Goal: Task Accomplishment & Management: Manage account settings

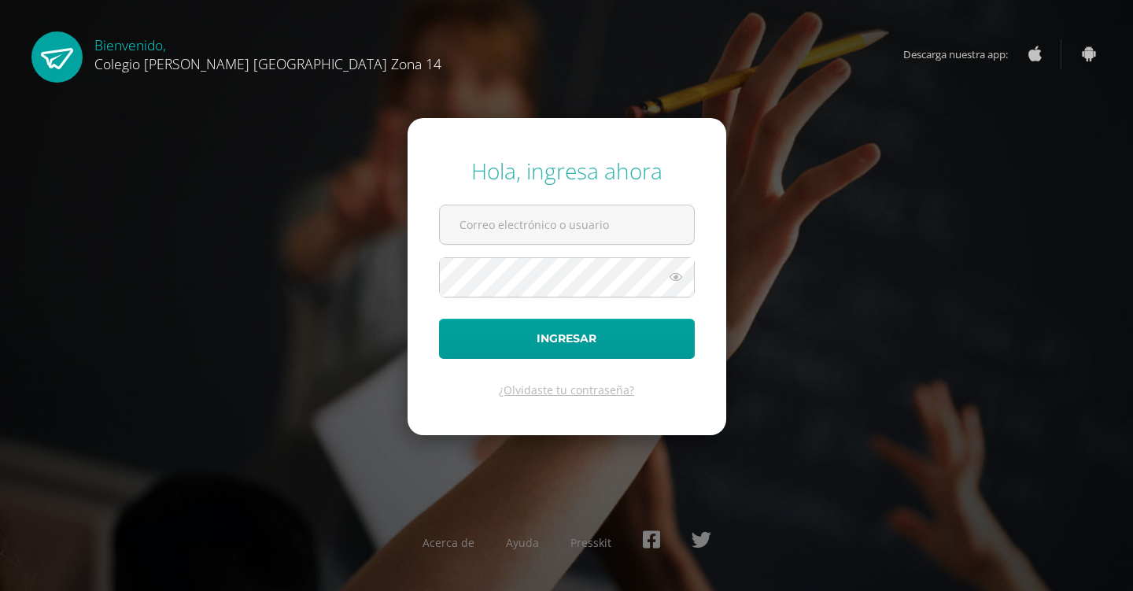
type input "[EMAIL_ADDRESS][DOMAIN_NAME]"
click at [439, 319] on button "Ingresar" at bounding box center [567, 339] width 256 height 40
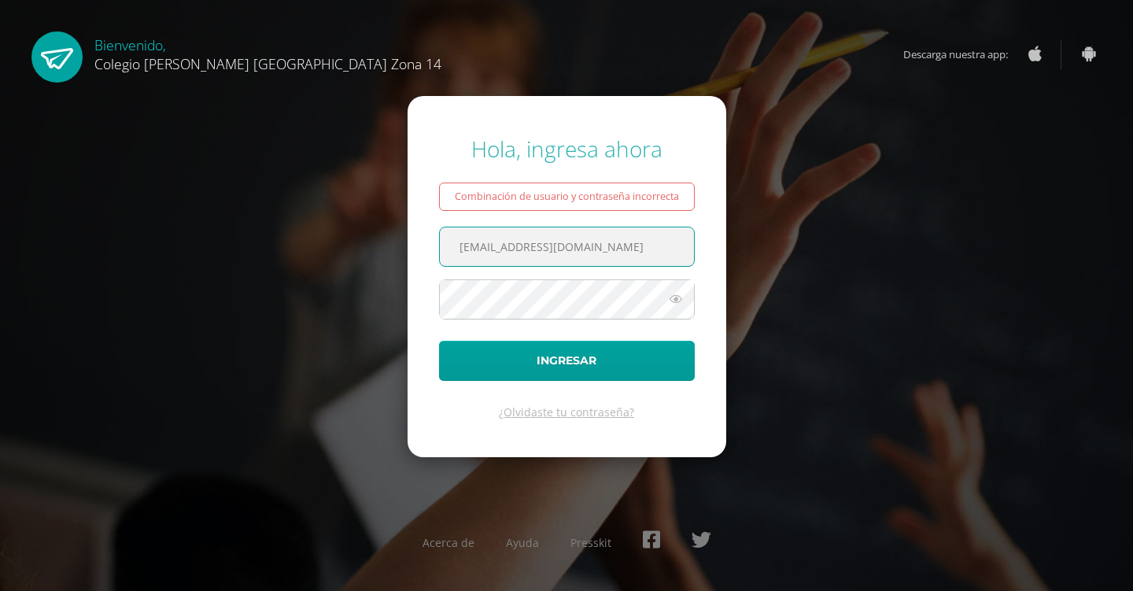
click at [680, 300] on icon at bounding box center [675, 298] width 20 height 19
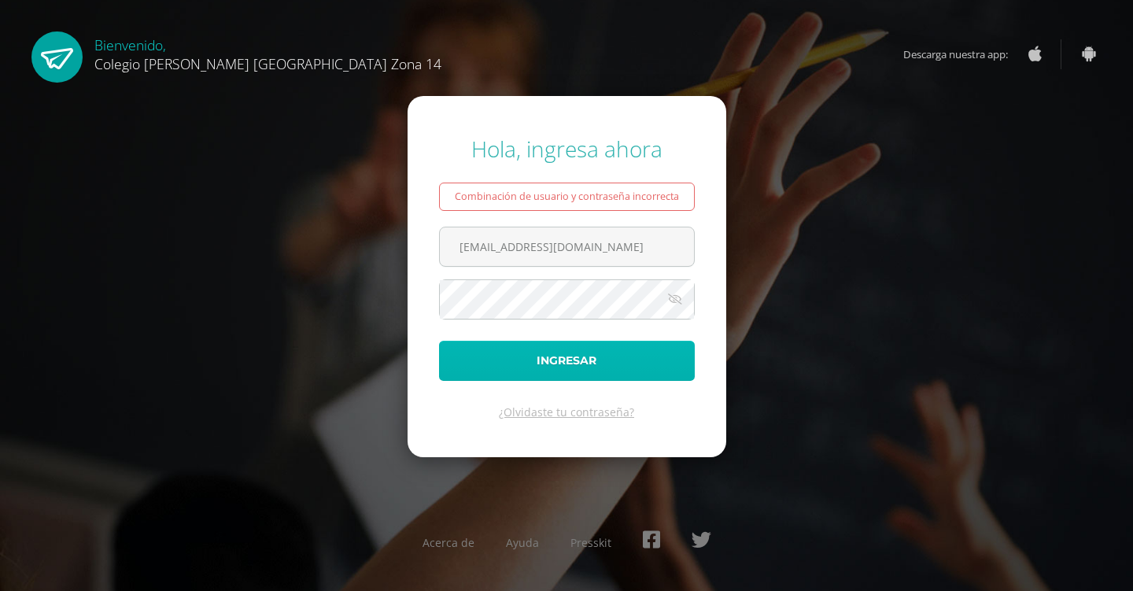
click at [596, 362] on button "Ingresar" at bounding box center [567, 361] width 256 height 40
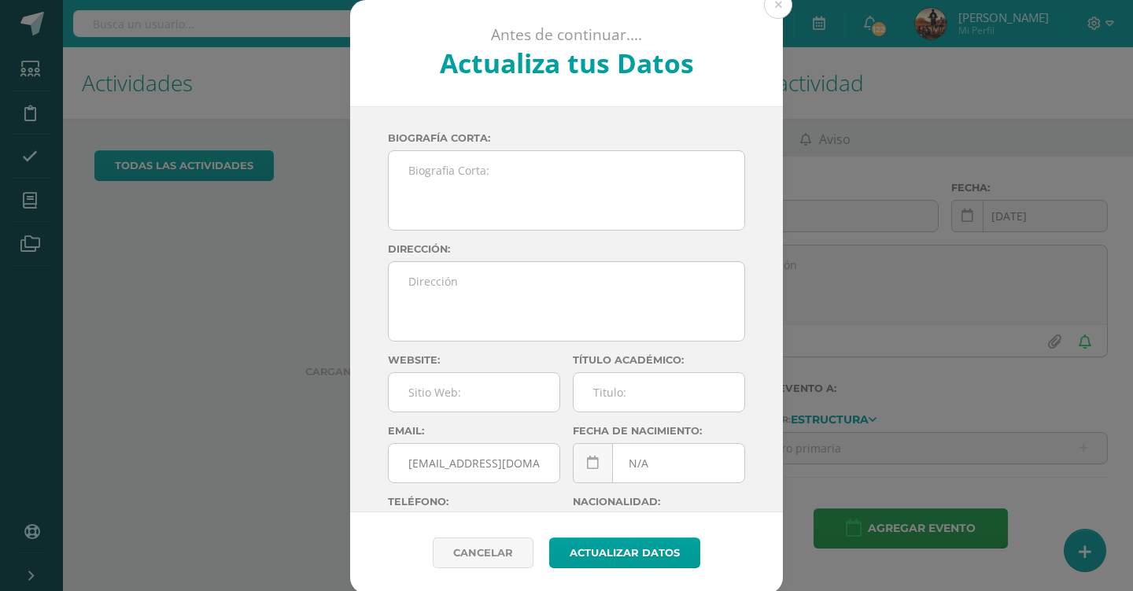
click at [787, 9] on button at bounding box center [778, 5] width 28 height 28
click at [777, 6] on button at bounding box center [778, 5] width 28 height 28
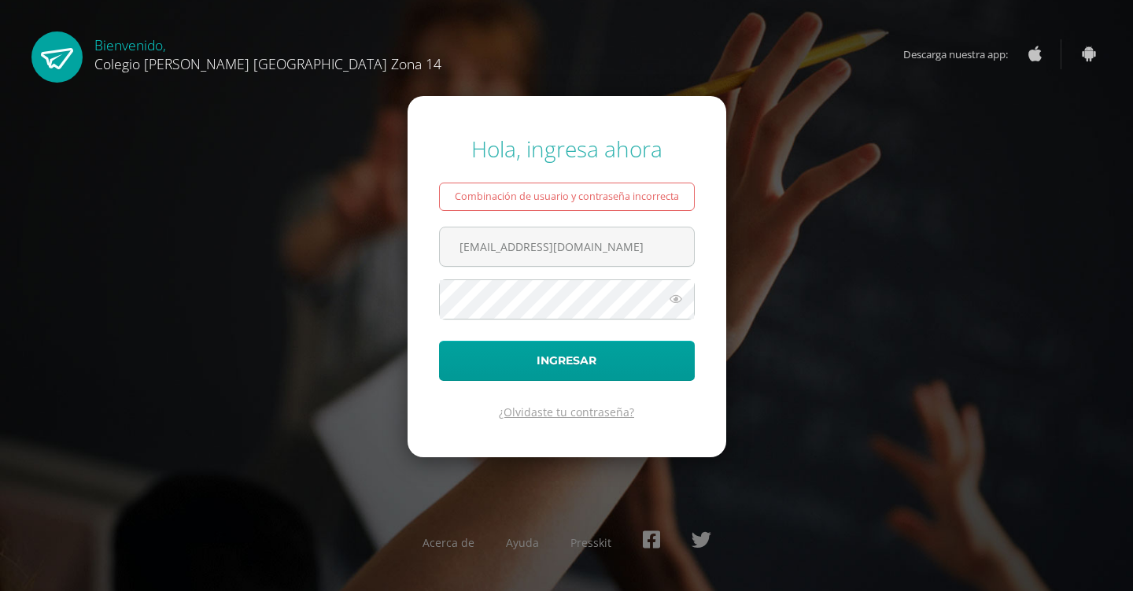
click at [547, 415] on link "¿Olvidaste tu contraseña?" at bounding box center [566, 411] width 135 height 15
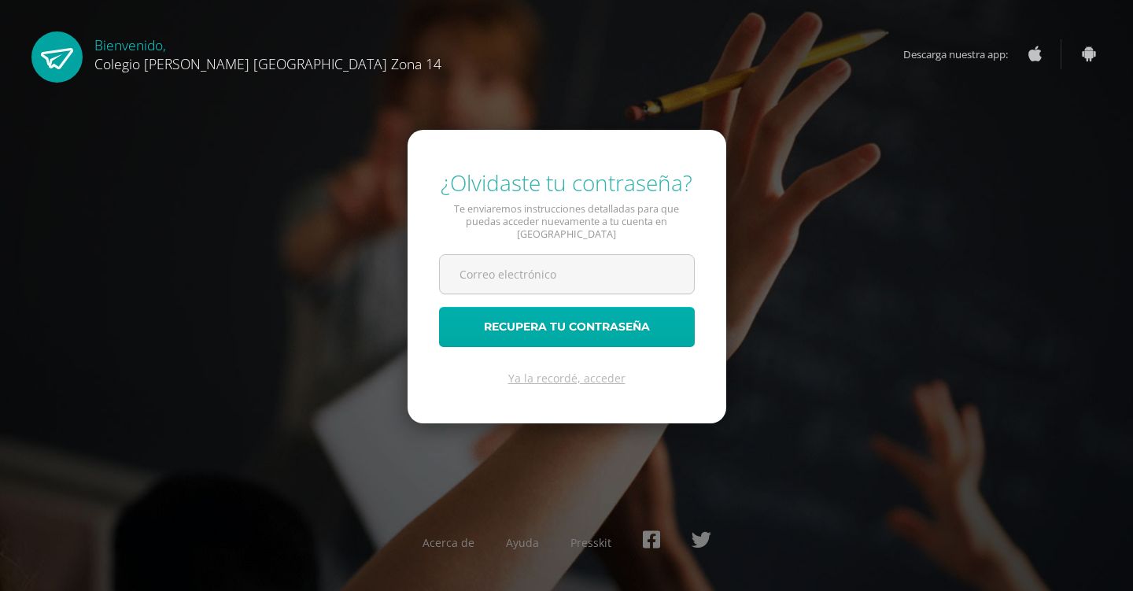
type input "[EMAIL_ADDRESS][DOMAIN_NAME]"
click at [533, 325] on button "Recupera tu contraseña" at bounding box center [567, 327] width 256 height 40
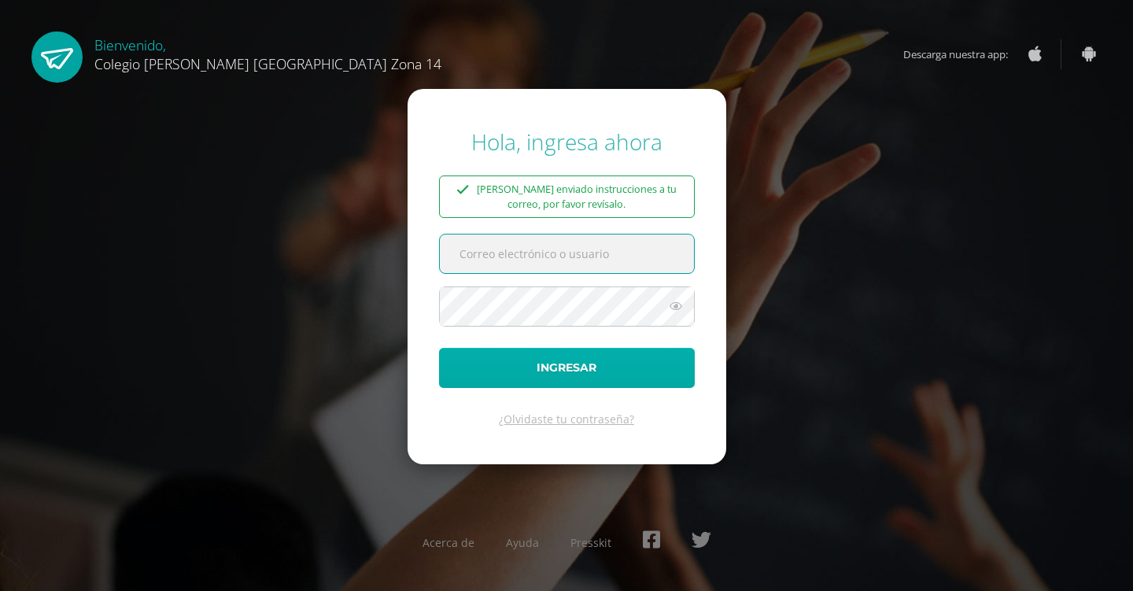
type input "[EMAIL_ADDRESS][DOMAIN_NAME]"
click at [594, 362] on button "Ingresar" at bounding box center [567, 368] width 256 height 40
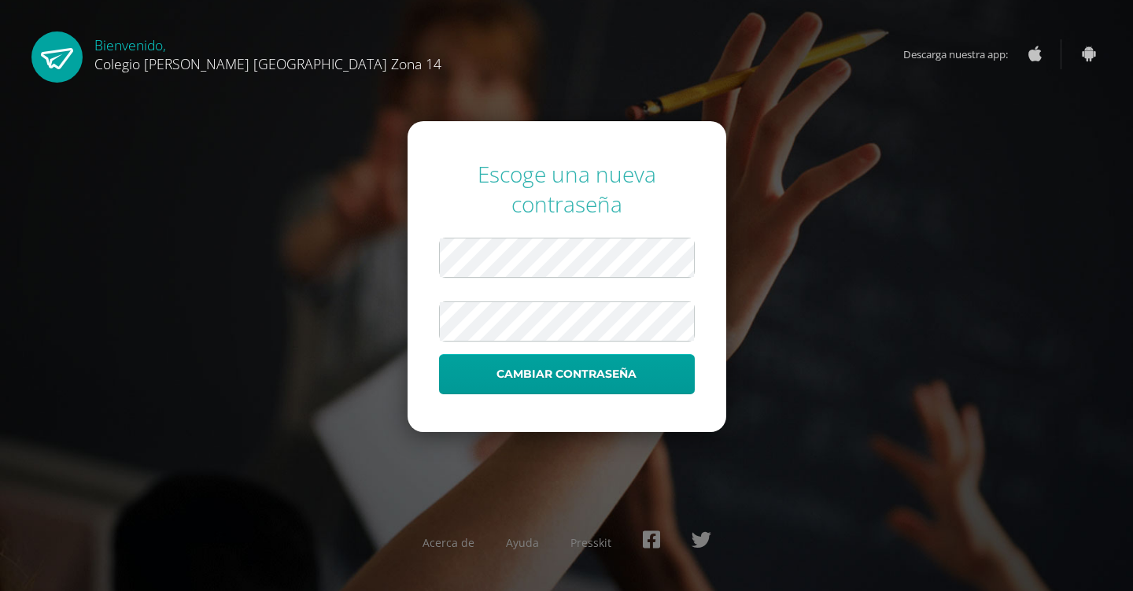
click at [425, 265] on form "Escoge una nueva contraseña Cambiar contraseña" at bounding box center [566, 276] width 319 height 311
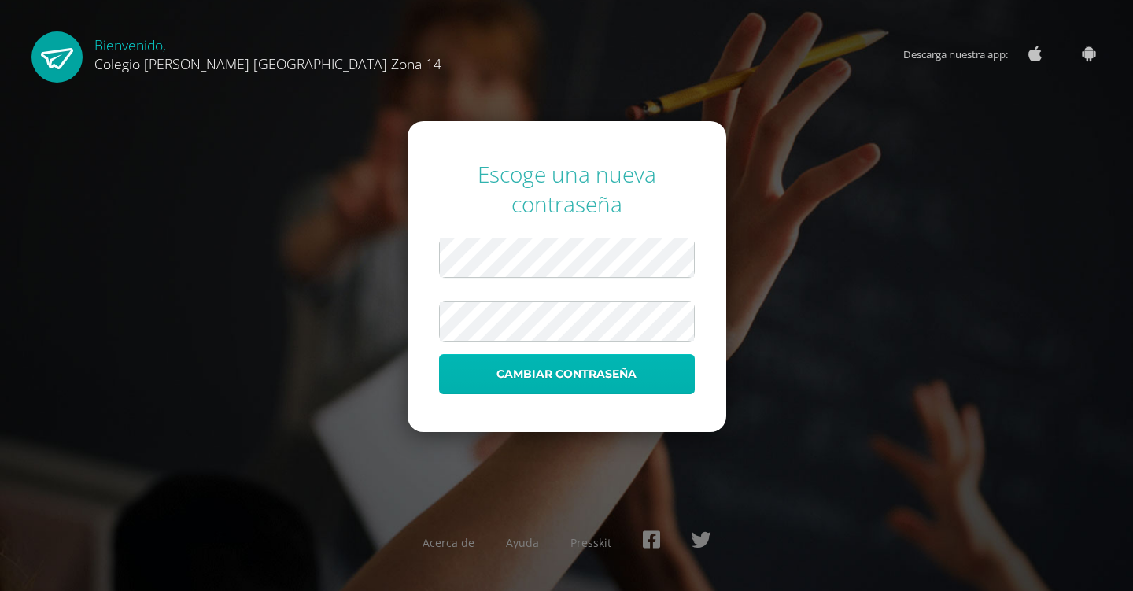
click at [510, 385] on button "Cambiar contraseña" at bounding box center [567, 374] width 256 height 40
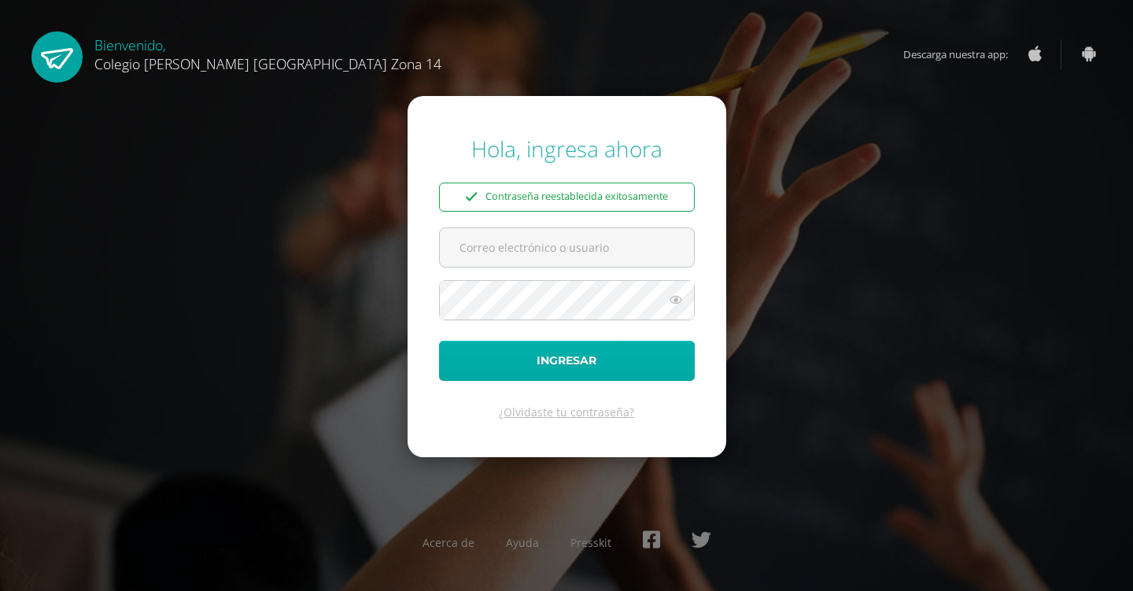
type input "[EMAIL_ADDRESS][DOMAIN_NAME]"
click at [521, 366] on button "Ingresar" at bounding box center [567, 361] width 256 height 40
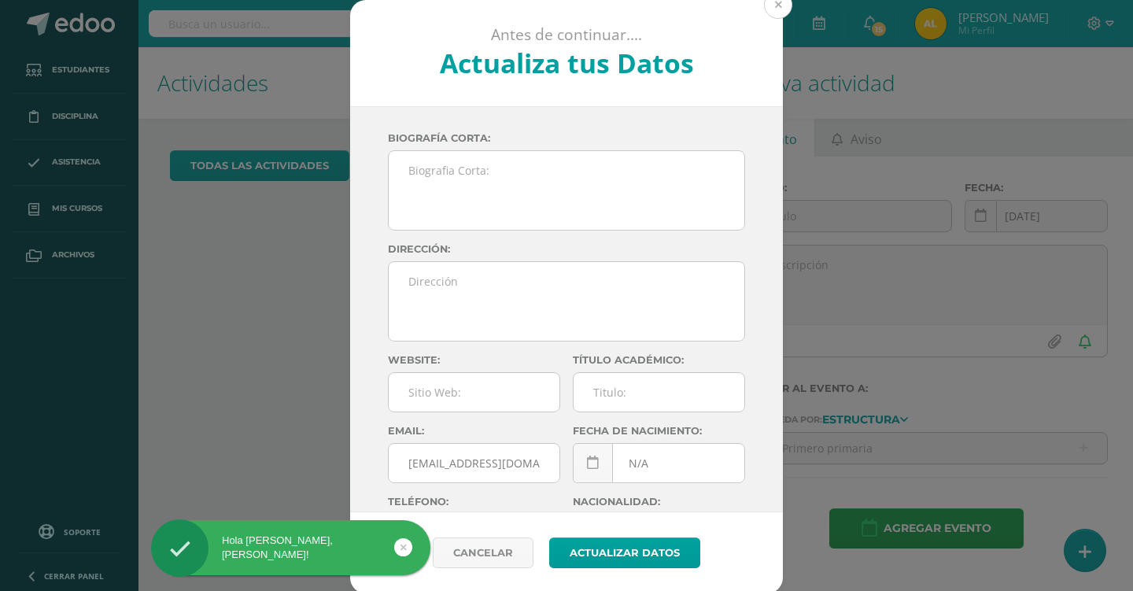
click at [783, 5] on button at bounding box center [778, 5] width 28 height 28
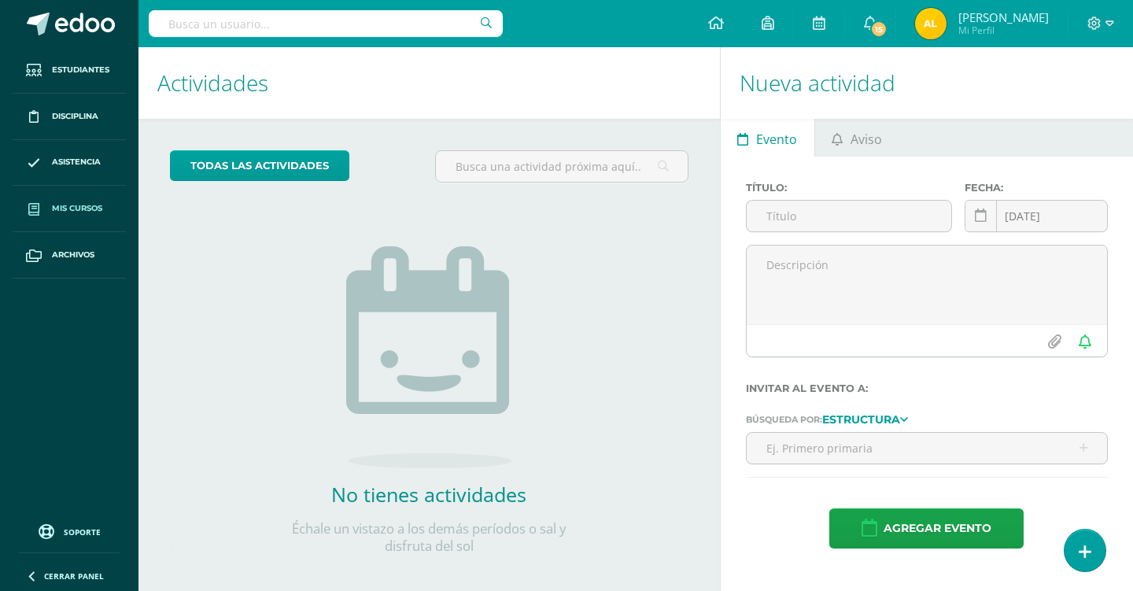
click at [109, 209] on link "Mis cursos" at bounding box center [69, 209] width 113 height 46
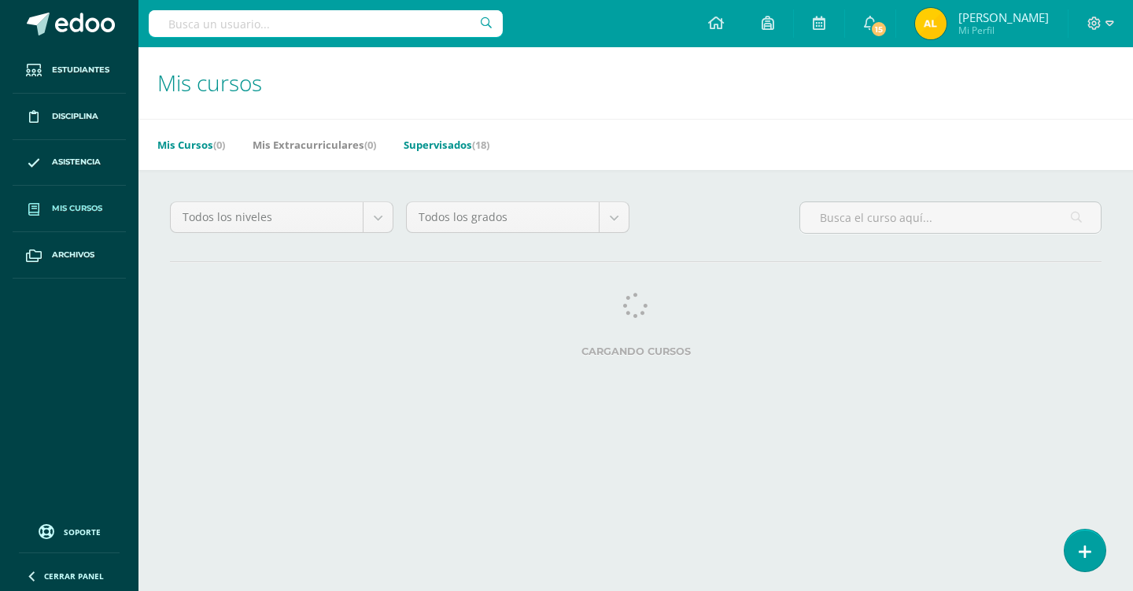
click at [444, 146] on link "Supervisados (18)" at bounding box center [447, 144] width 86 height 25
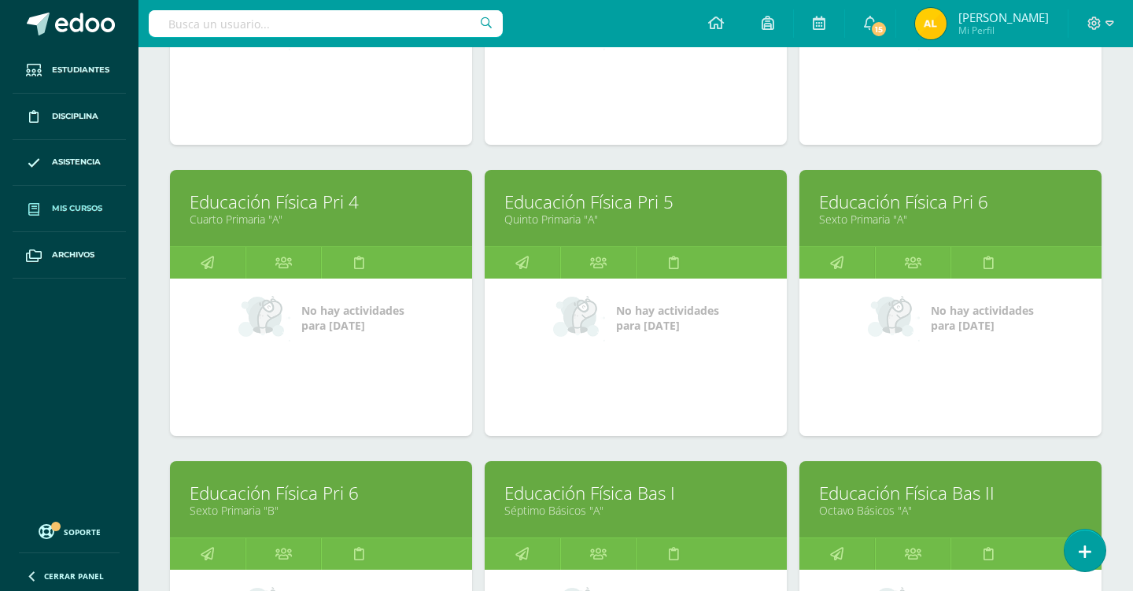
scroll to position [997, 0]
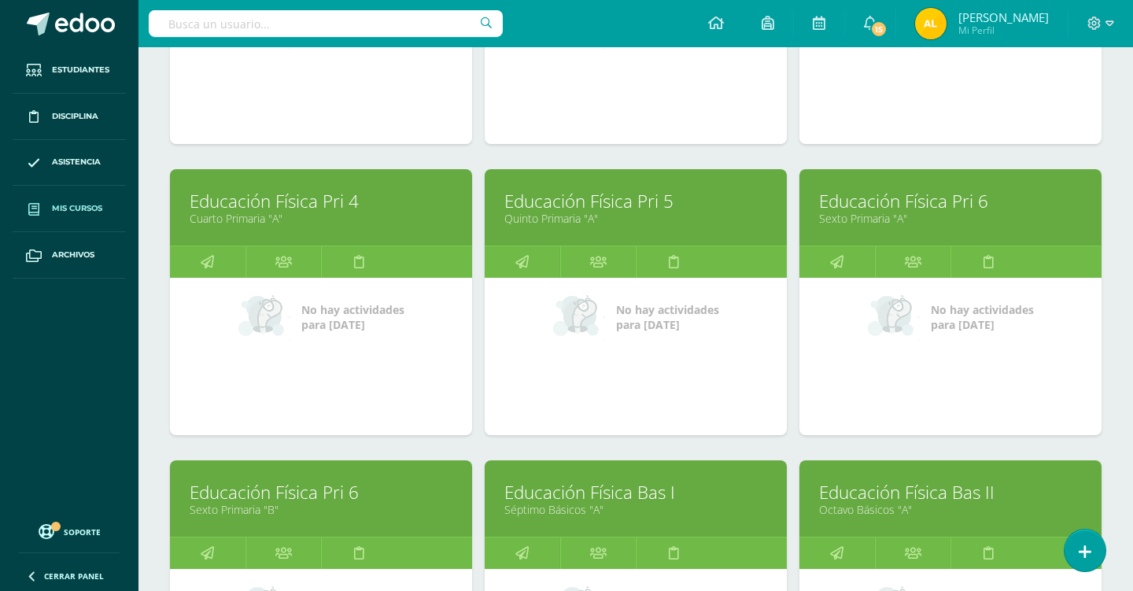
click at [555, 205] on link "Educación Física Pri 5" at bounding box center [635, 201] width 263 height 24
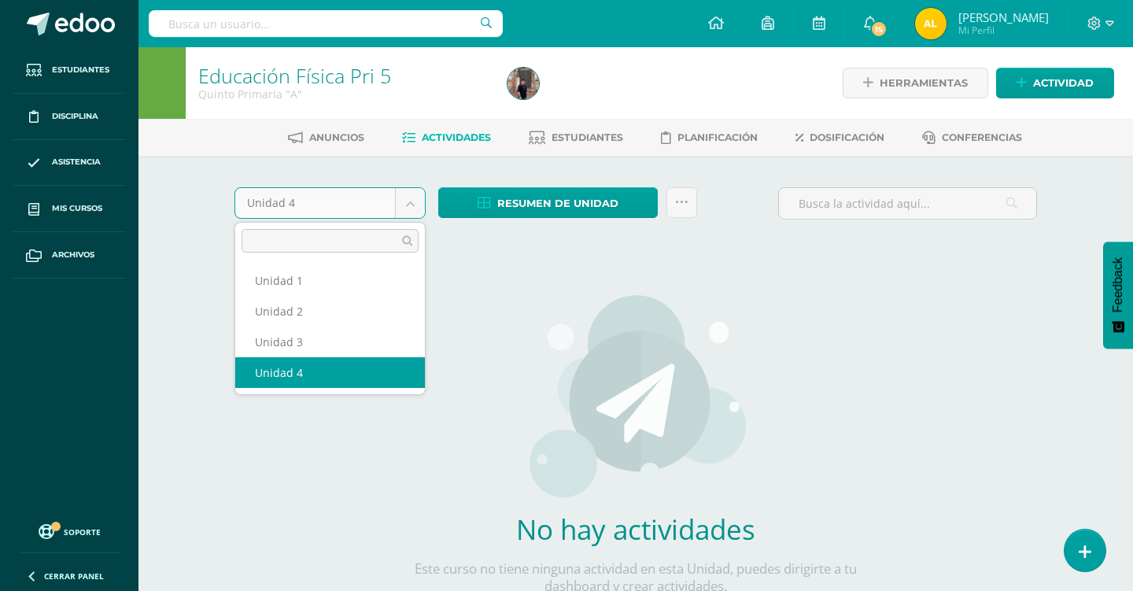
click at [403, 207] on body "Estudiantes Disciplina Asistencia Mis cursos Archivos Soporte Ayuda Reportar un…" at bounding box center [566, 338] width 1133 height 676
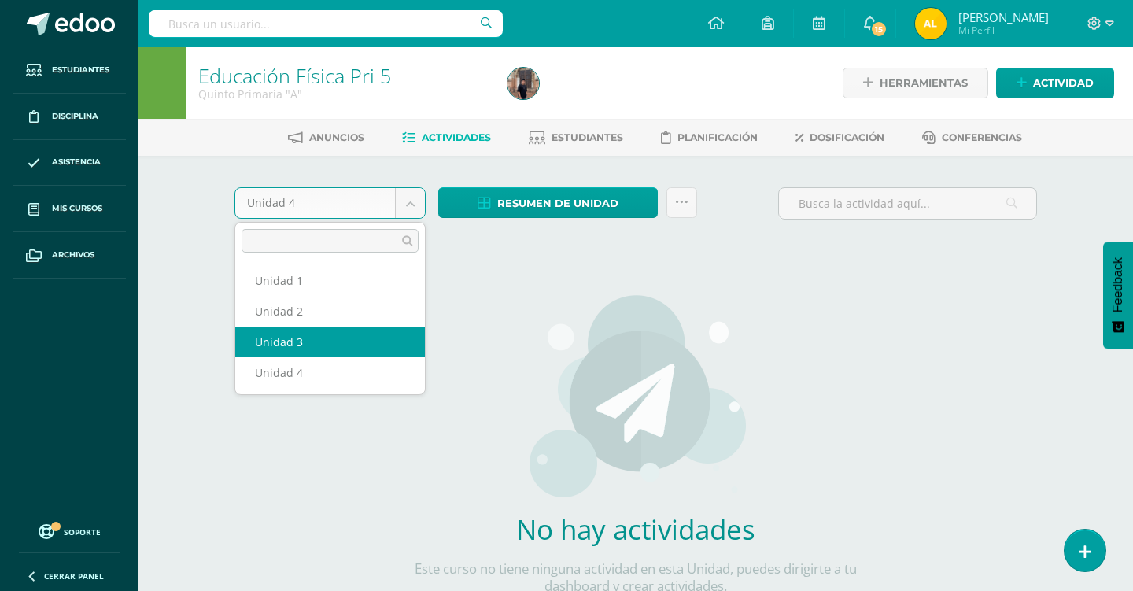
select select "Unidad 3"
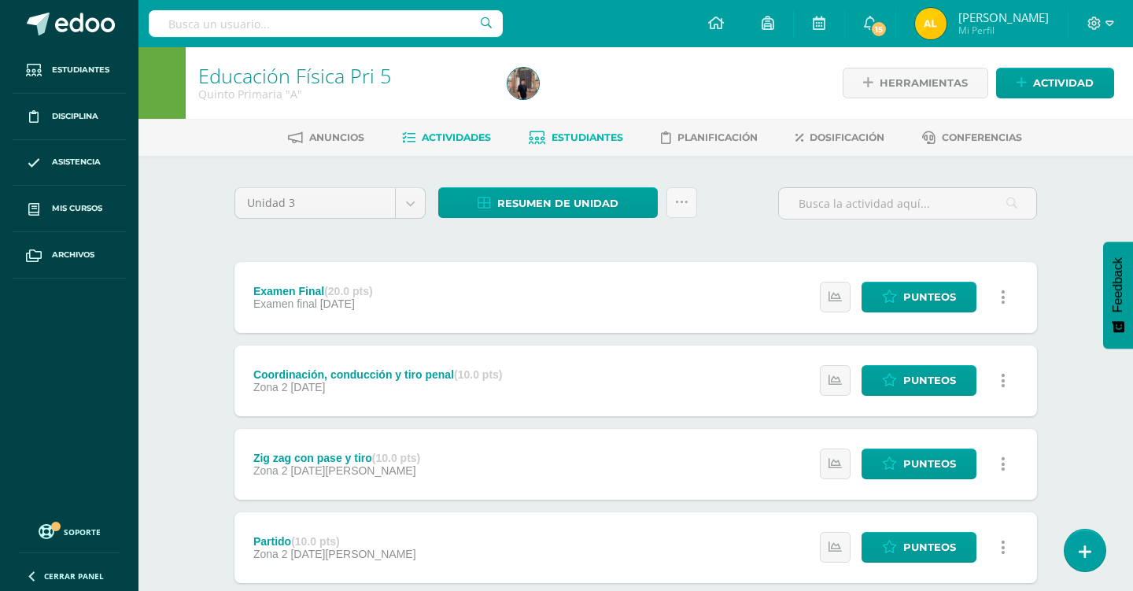
click at [605, 143] on link "Estudiantes" at bounding box center [576, 137] width 94 height 25
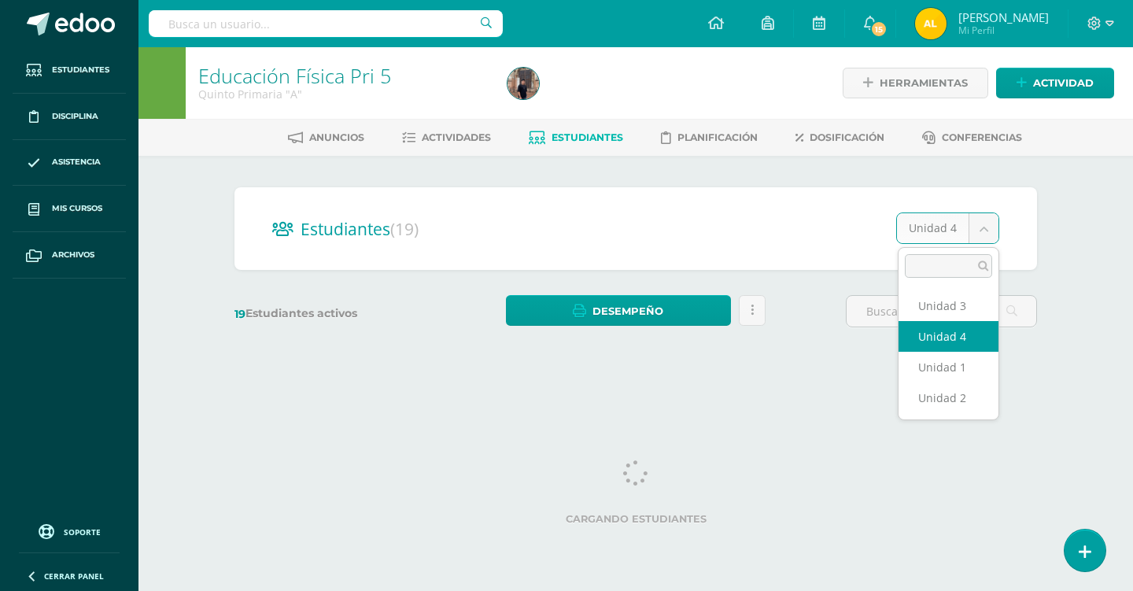
click at [986, 226] on body "Estudiantes Disciplina Asistencia Mis cursos Archivos Soporte Ayuda Reportar un…" at bounding box center [566, 187] width 1133 height 374
click at [953, 300] on input "text" at bounding box center [941, 311] width 190 height 31
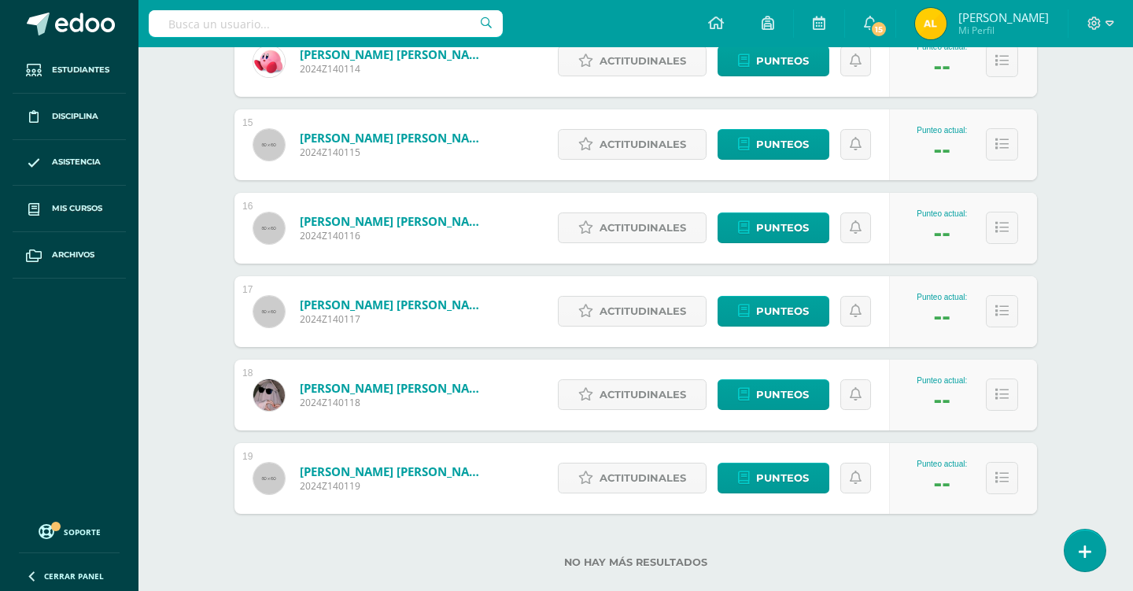
scroll to position [1427, 0]
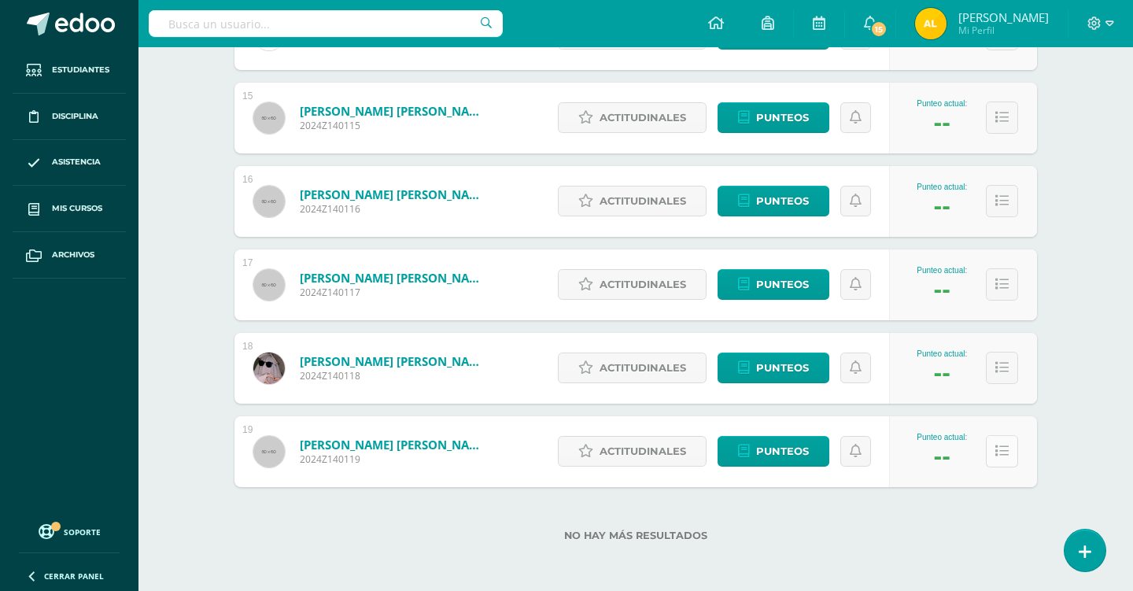
click at [999, 458] on button at bounding box center [1002, 451] width 32 height 32
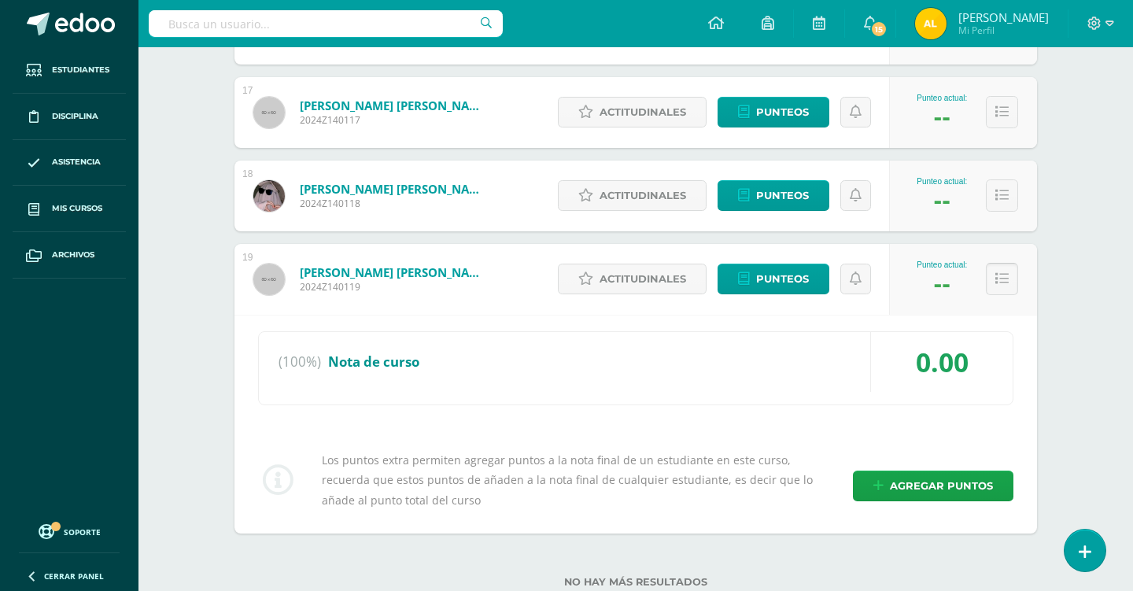
scroll to position [1601, 0]
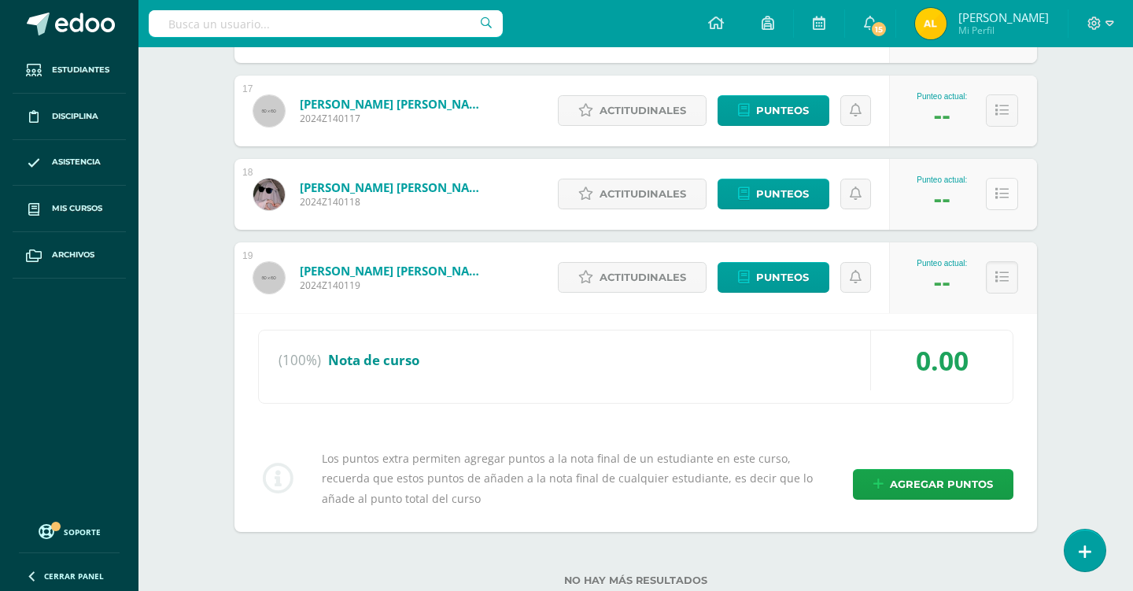
click at [997, 205] on button at bounding box center [1002, 194] width 32 height 32
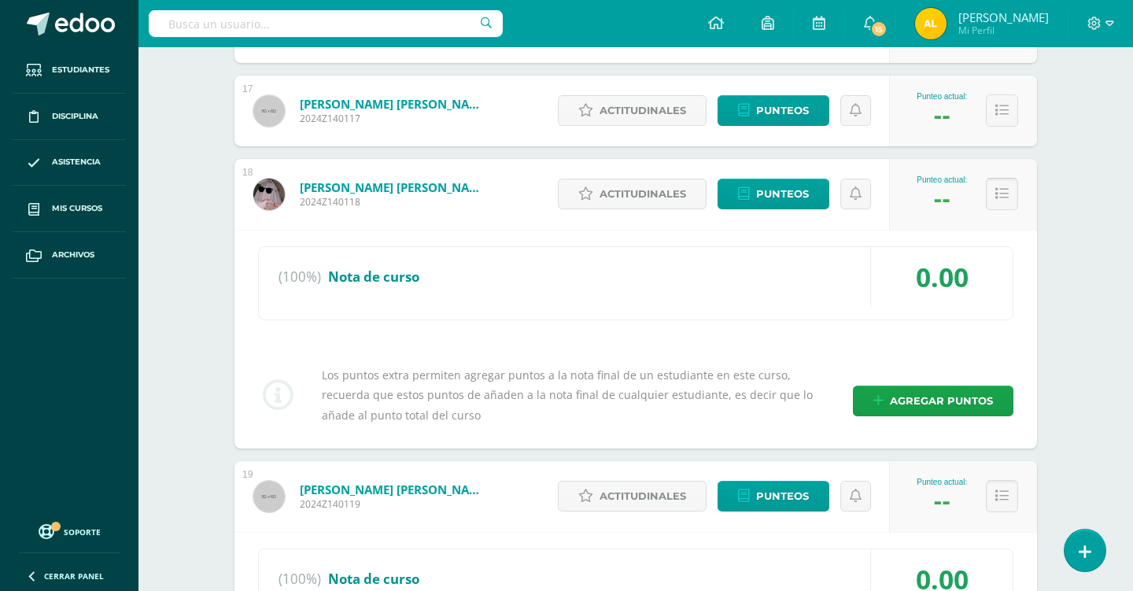
click at [995, 196] on icon at bounding box center [1001, 193] width 13 height 13
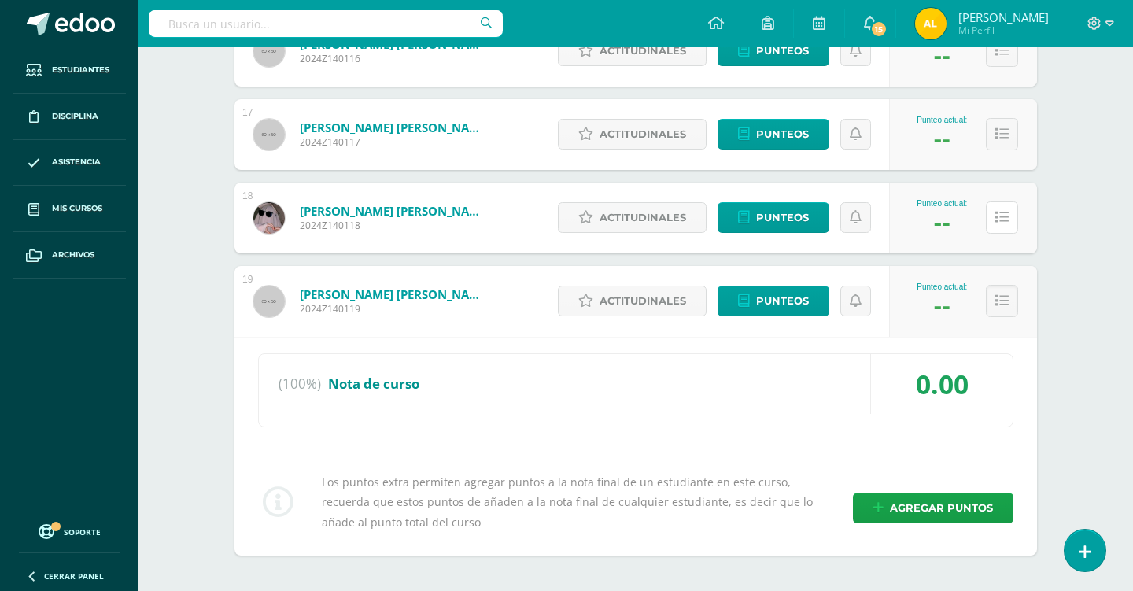
scroll to position [1578, 0]
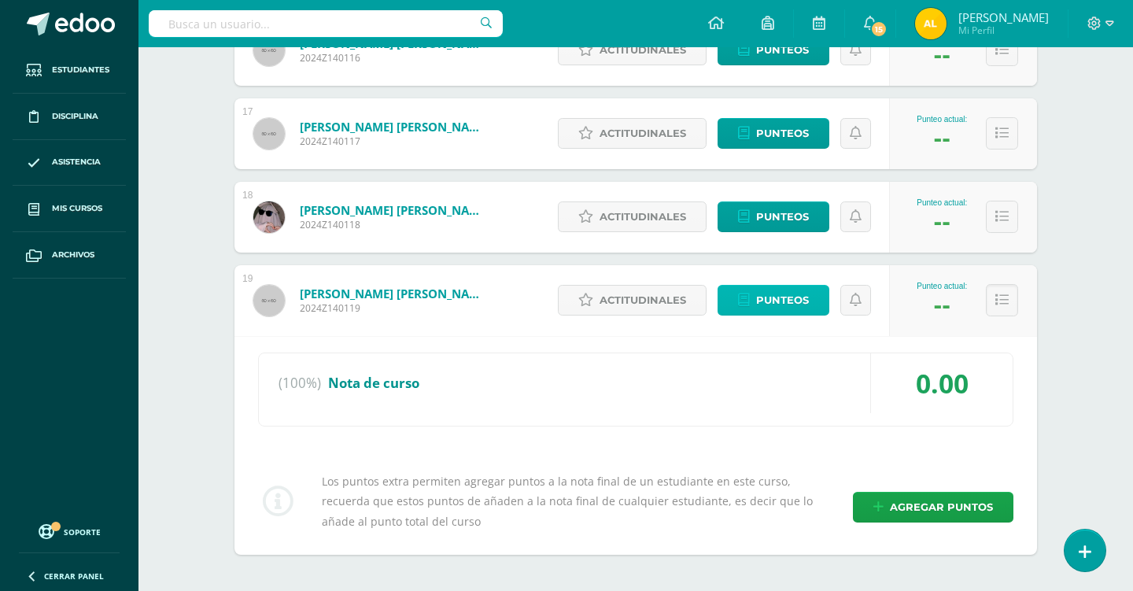
click at [760, 312] on span "Punteos" at bounding box center [782, 300] width 53 height 29
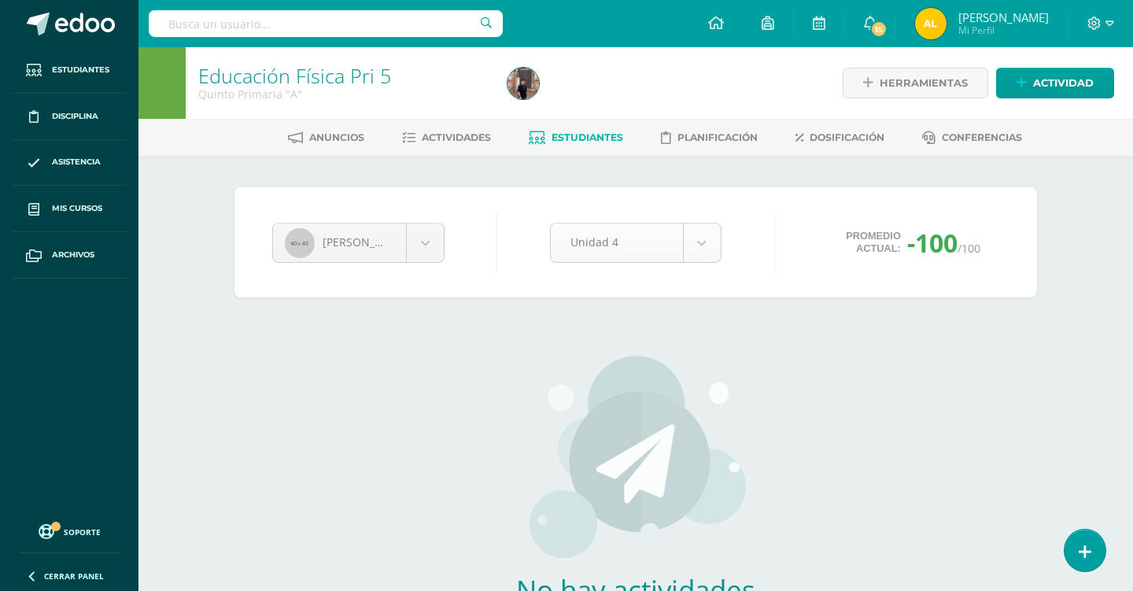
click at [697, 248] on body "Estudiantes Disciplina Asistencia Mis cursos Archivos Soporte Ayuda Reportar un…" at bounding box center [566, 368] width 1133 height 736
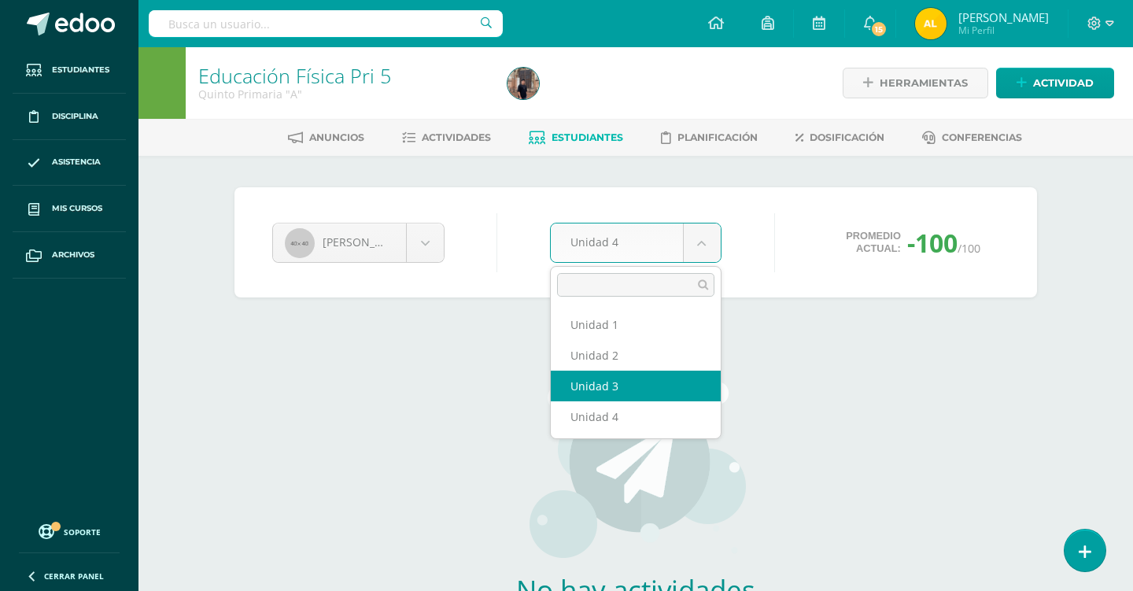
select select "Unidad 3"
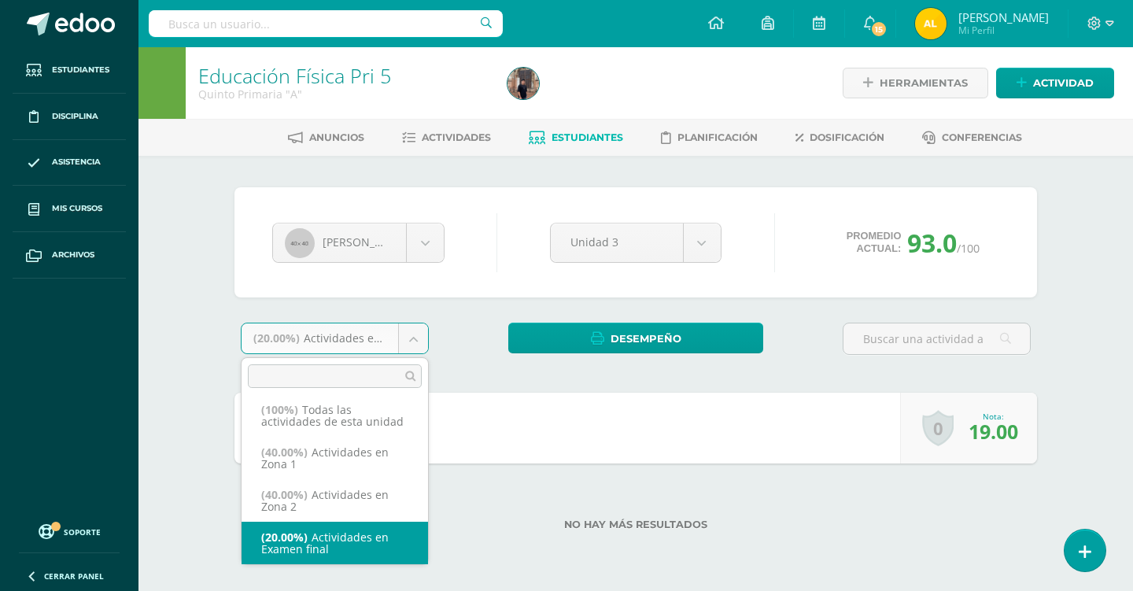
scroll to position [6, 0]
click at [411, 324] on body "Estudiantes Disciplina Asistencia Mis cursos Archivos Soporte Ayuda Reportar un…" at bounding box center [566, 290] width 1133 height 581
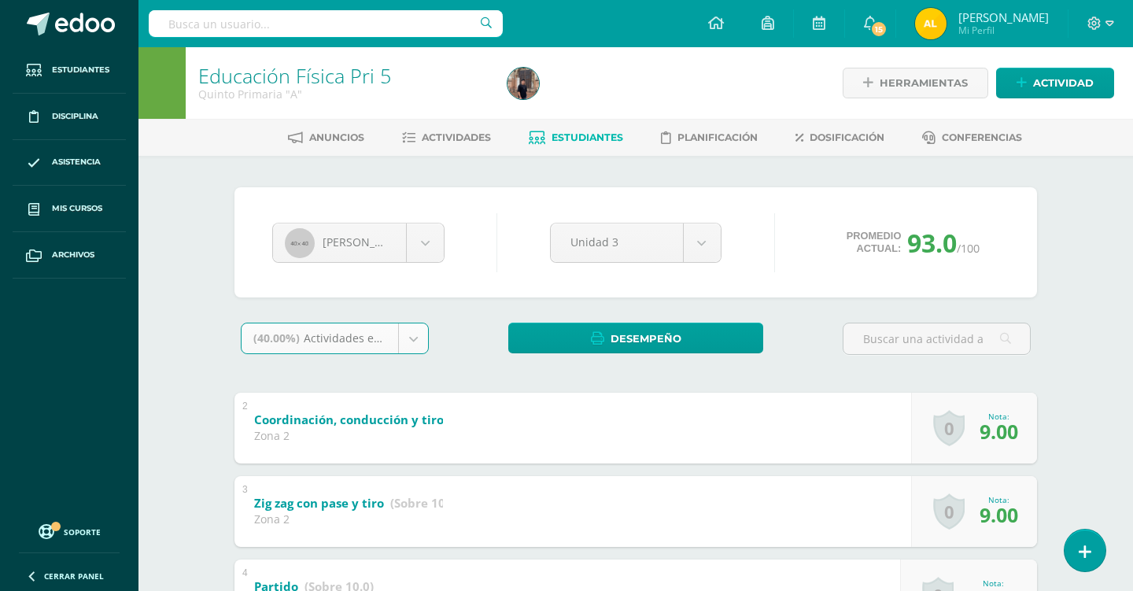
click at [405, 337] on body "Estudiantes Disciplina Asistencia Mis cursos Archivos Soporte Ayuda Reportar un…" at bounding box center [566, 457] width 1133 height 914
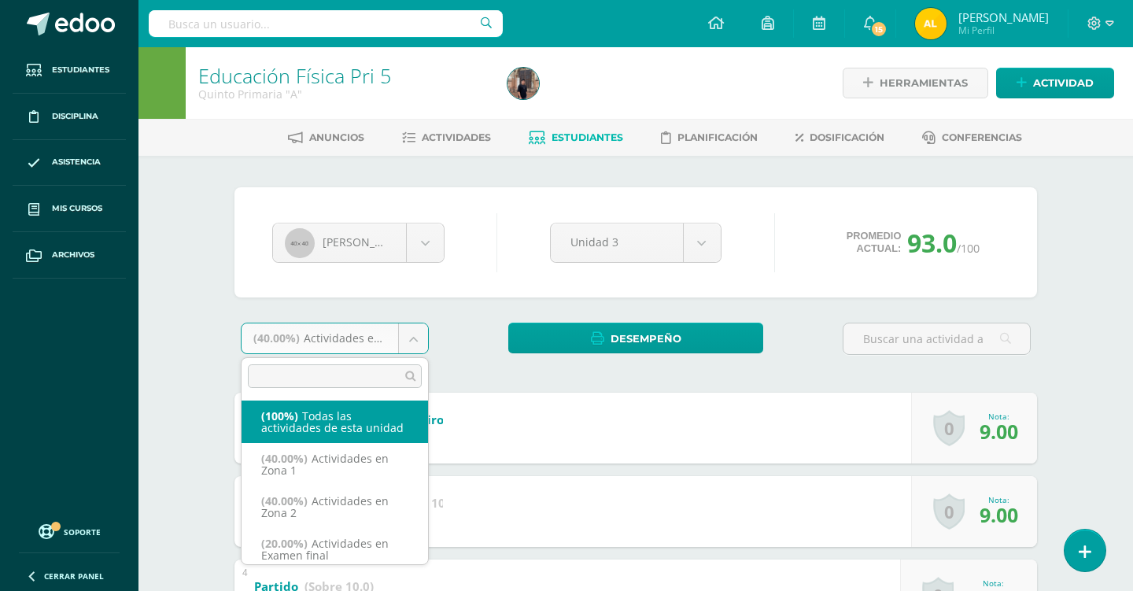
select select "-1"
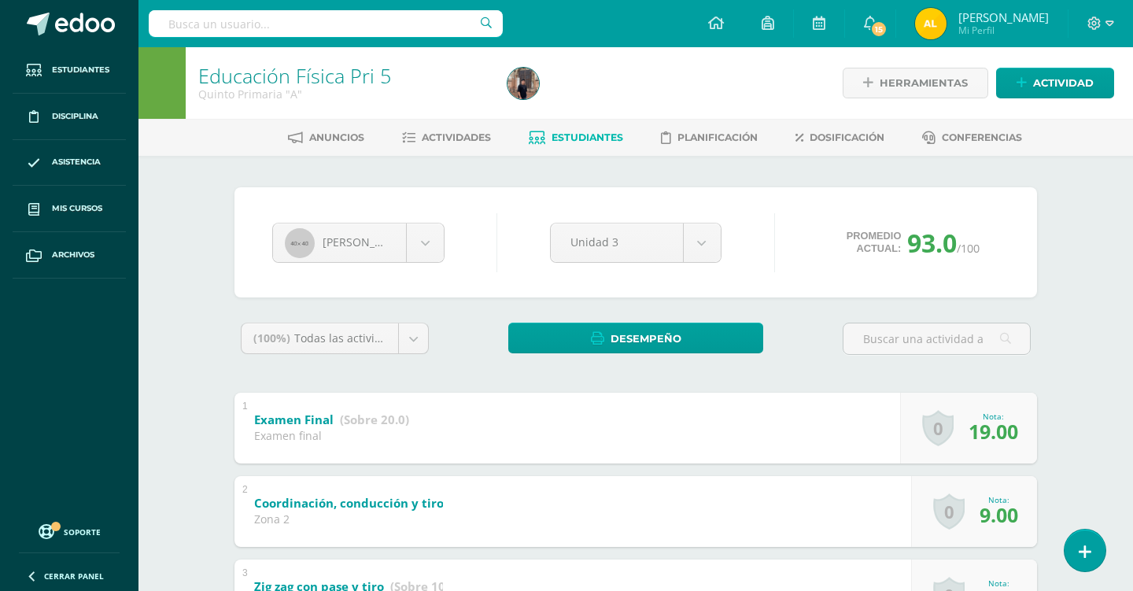
click at [581, 135] on span "Estudiantes" at bounding box center [587, 137] width 72 height 12
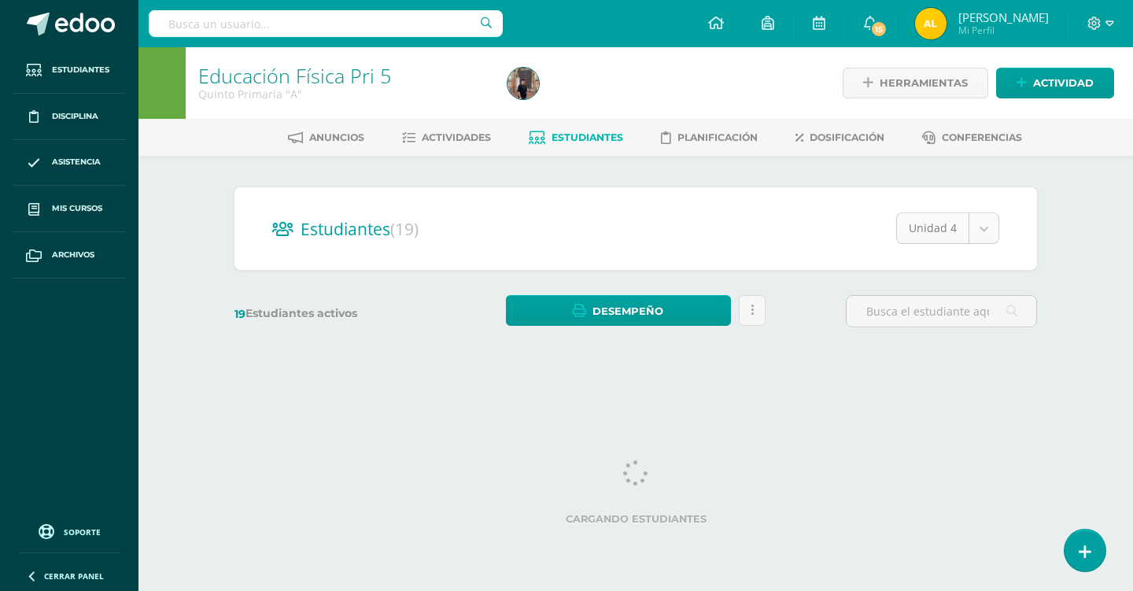
click at [976, 234] on body "Estudiantes Disciplina Asistencia Mis cursos Archivos Soporte Ayuda Reportar un…" at bounding box center [566, 187] width 1133 height 374
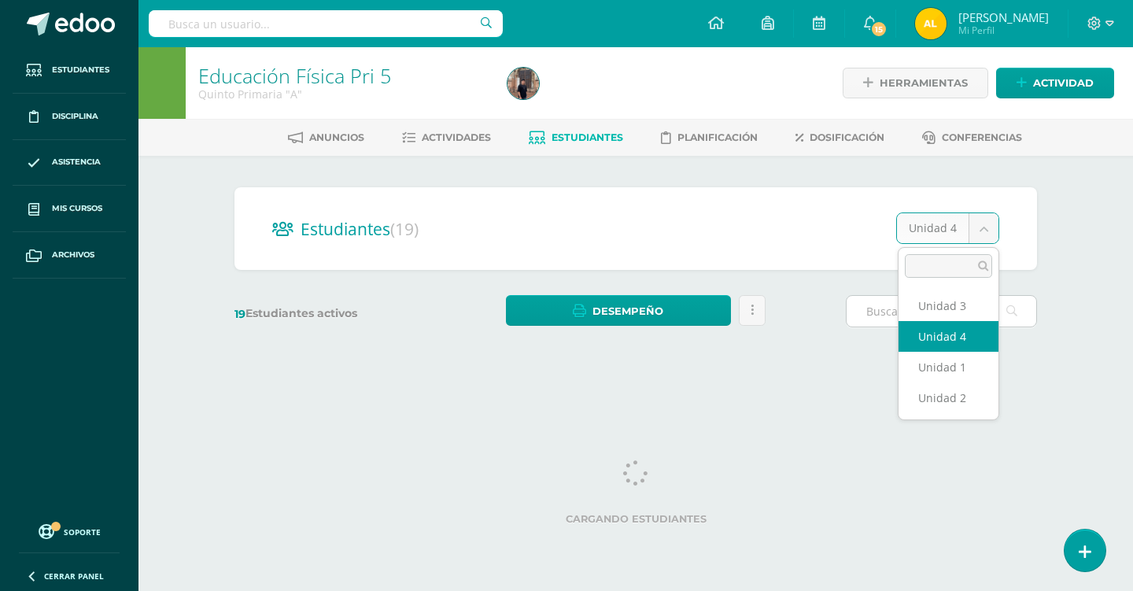
click at [938, 304] on input "text" at bounding box center [941, 311] width 190 height 31
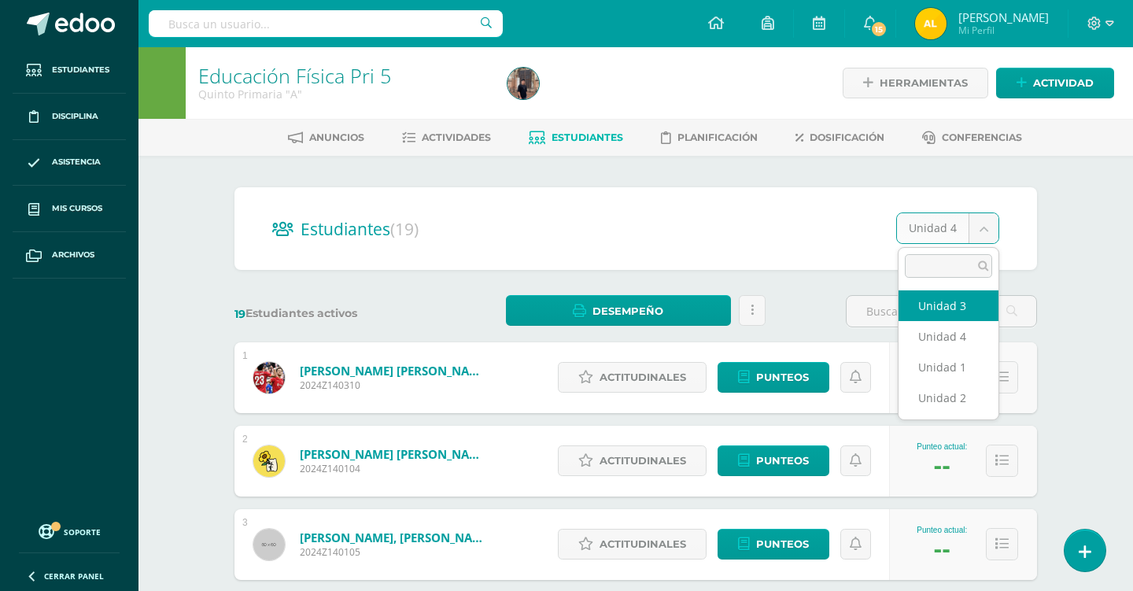
select select "/dashboard/teacher/section/693/students/?unit=19943"
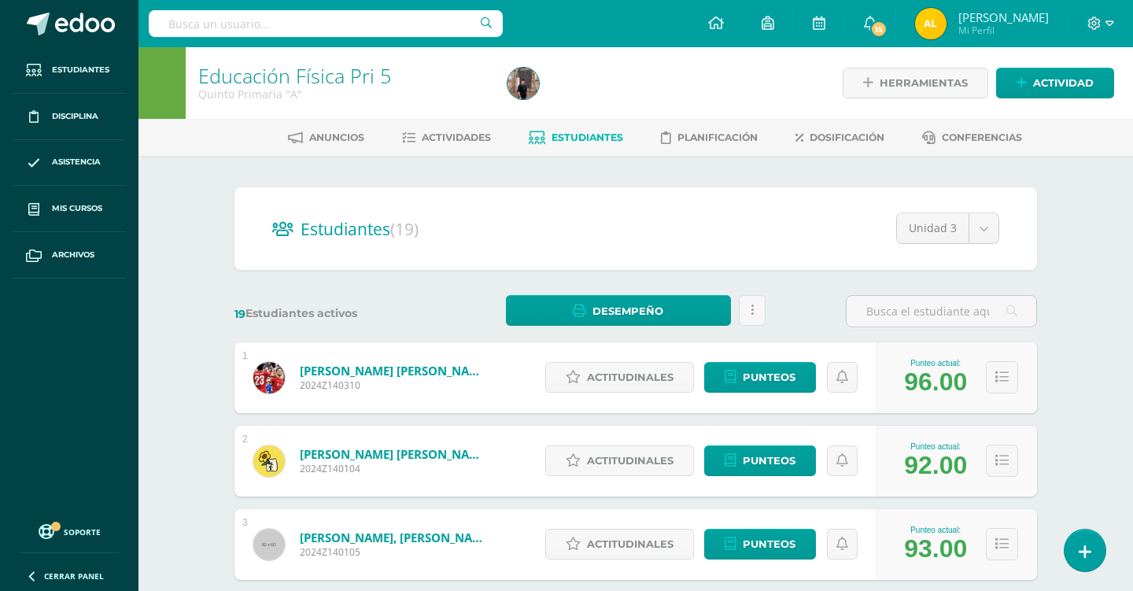
click at [594, 138] on span "Estudiantes" at bounding box center [587, 137] width 72 height 12
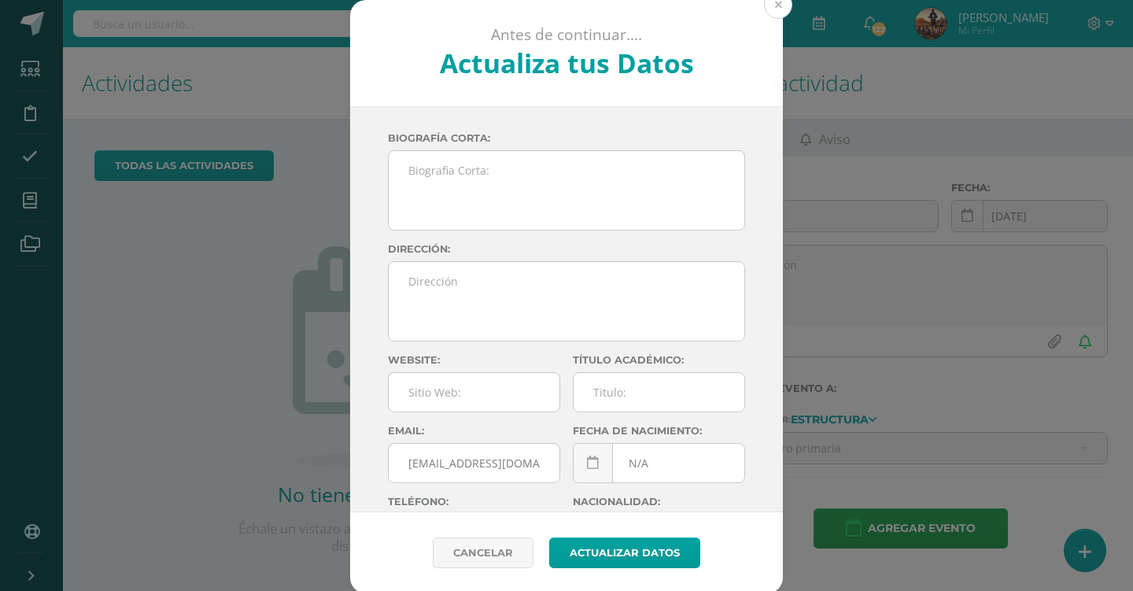
click at [783, 5] on button at bounding box center [778, 5] width 28 height 28
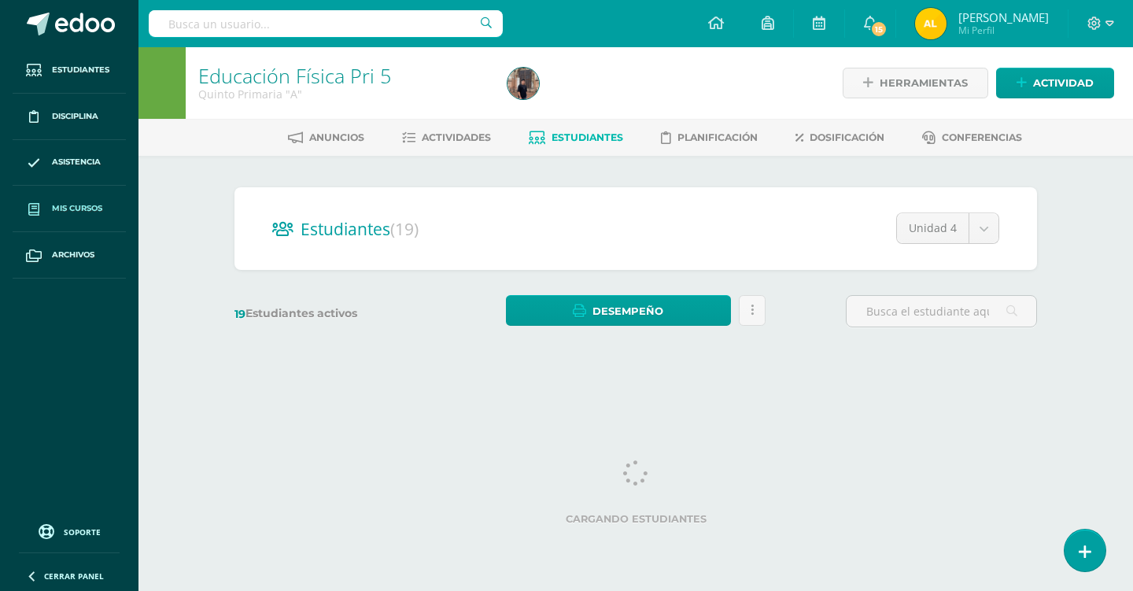
click at [61, 213] on span "Mis cursos" at bounding box center [77, 208] width 50 height 13
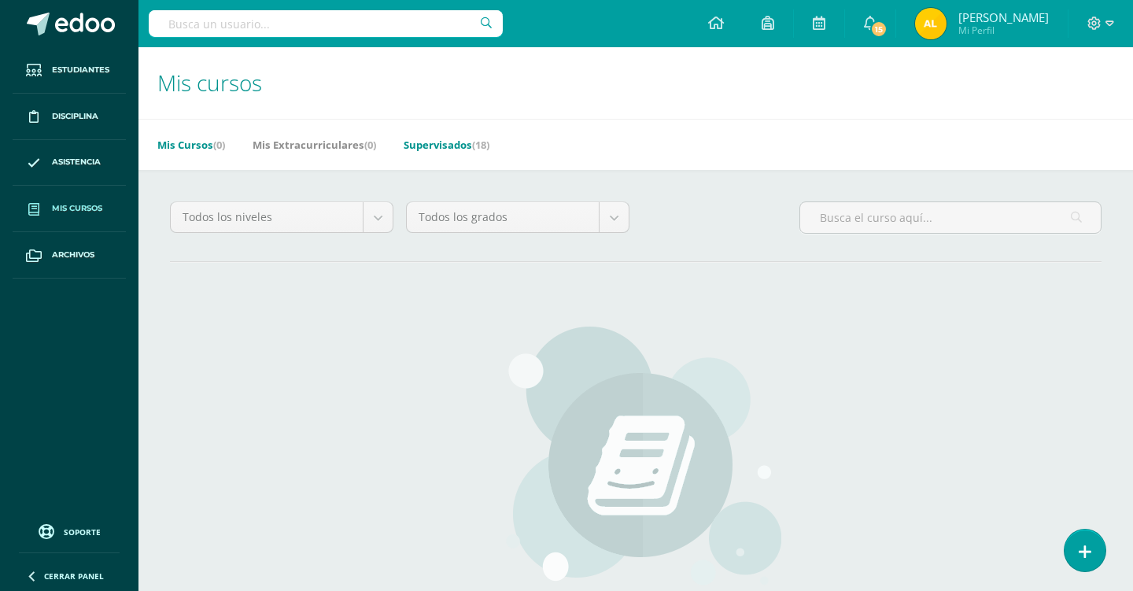
click at [445, 142] on link "Supervisados (18)" at bounding box center [447, 144] width 86 height 25
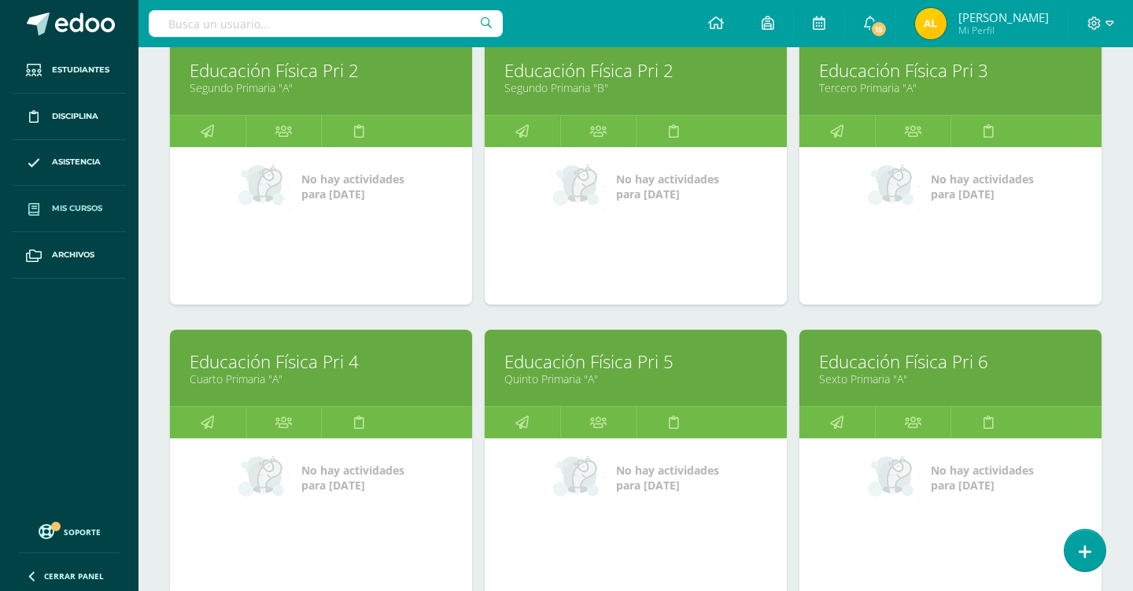
scroll to position [850, 0]
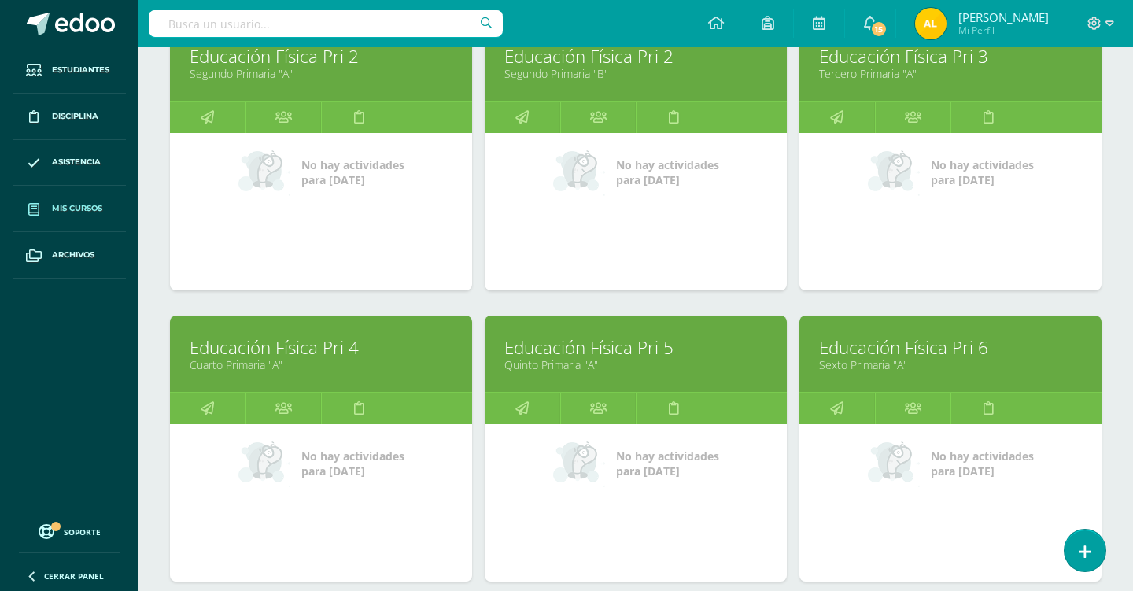
click at [277, 346] on link "Educación Física Pri 4" at bounding box center [321, 347] width 263 height 24
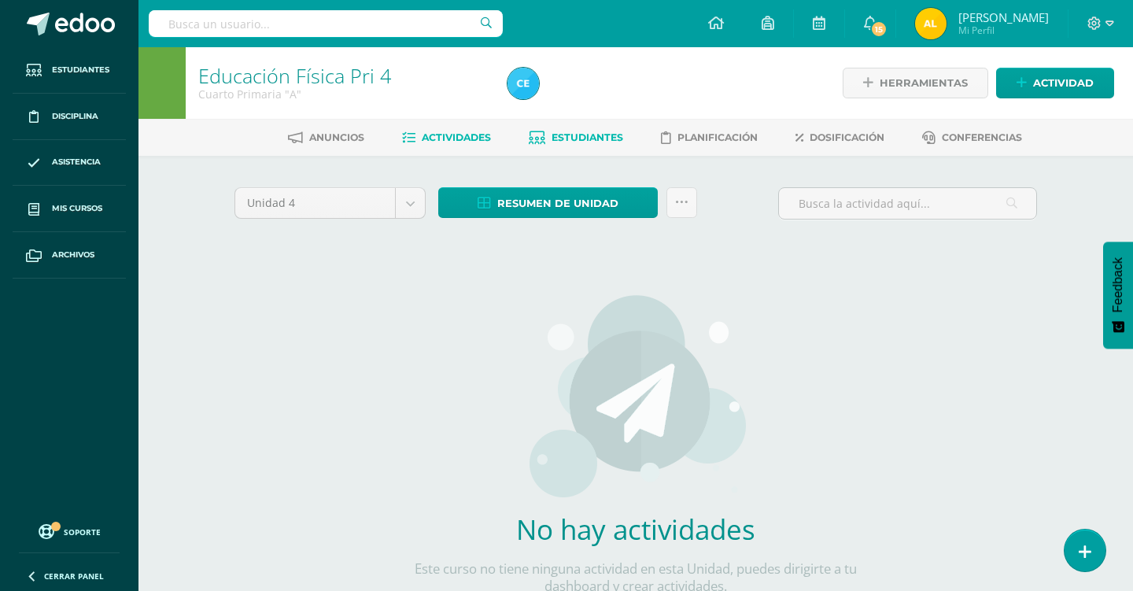
click at [574, 145] on link "Estudiantes" at bounding box center [576, 137] width 94 height 25
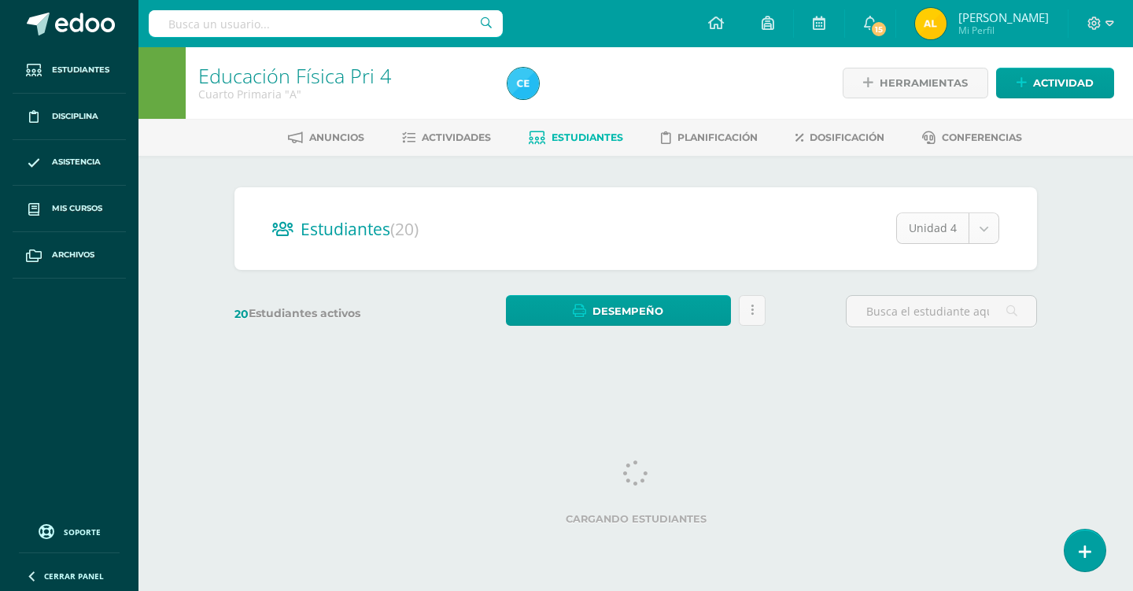
click at [977, 219] on body "Estudiantes Disciplina Asistencia Mis cursos Archivos Soporte Ayuda Reportar un…" at bounding box center [566, 187] width 1133 height 374
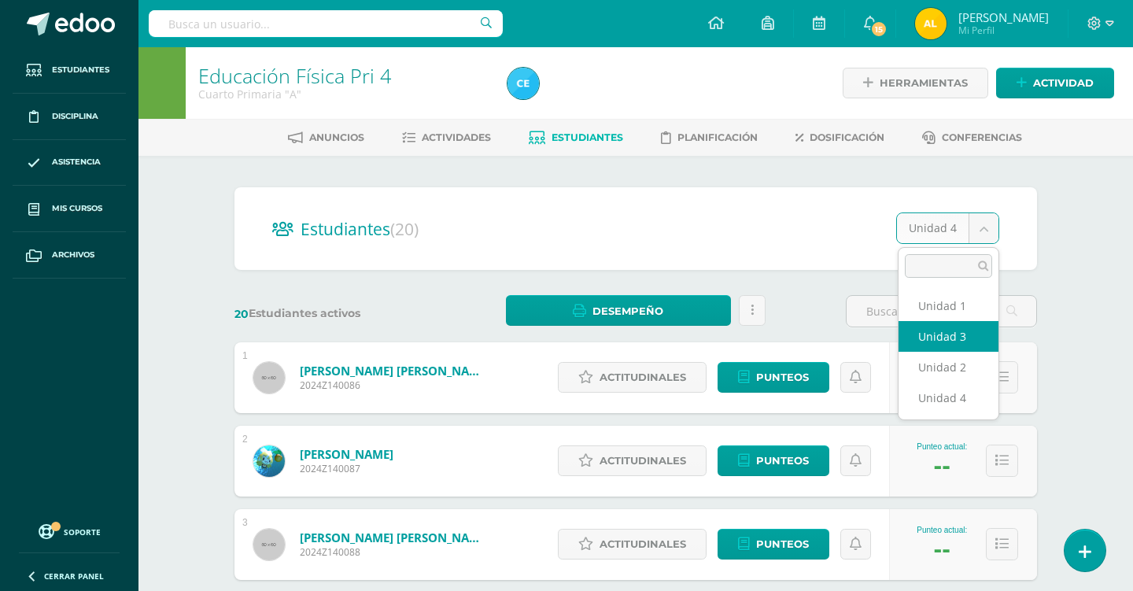
select select "/dashboard/teacher/section/685/students/?unit=19887"
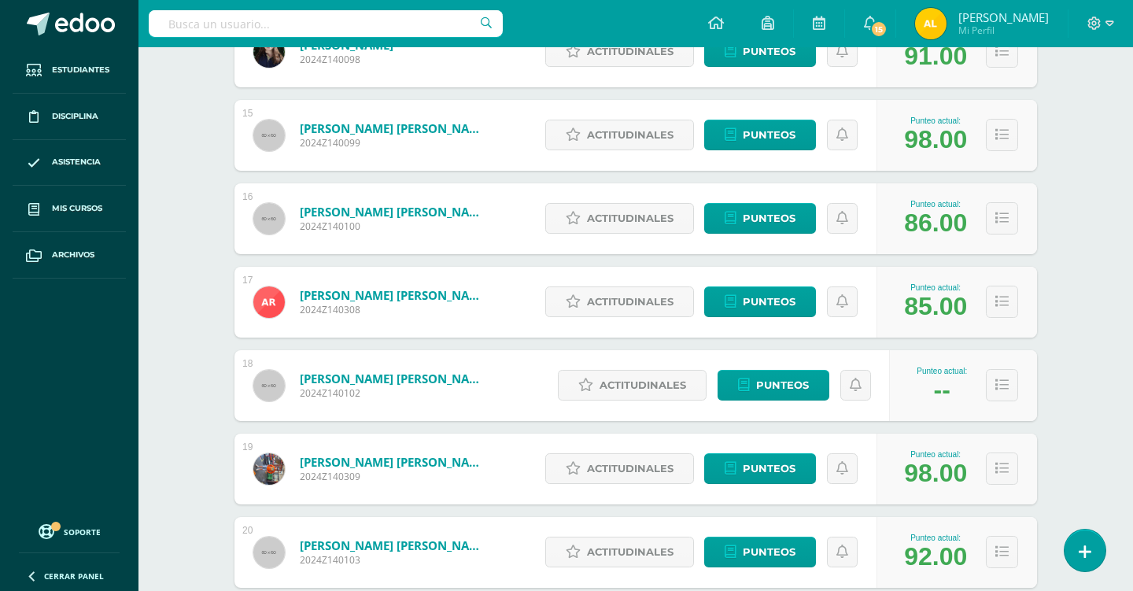
scroll to position [1418, 0]
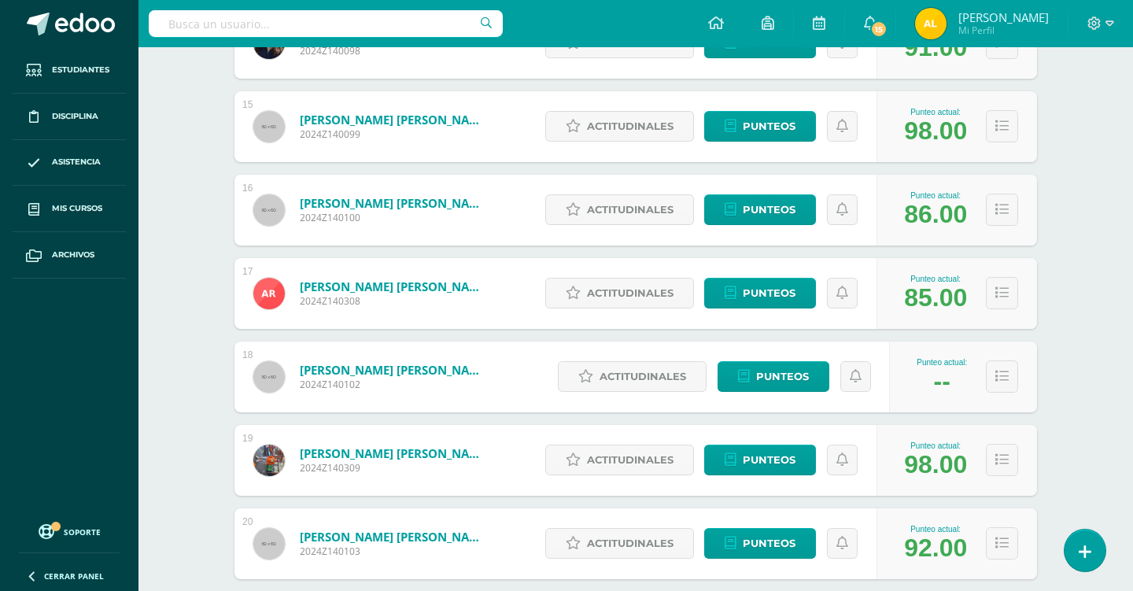
click at [437, 371] on link "[PERSON_NAME] [PERSON_NAME]" at bounding box center [394, 370] width 189 height 16
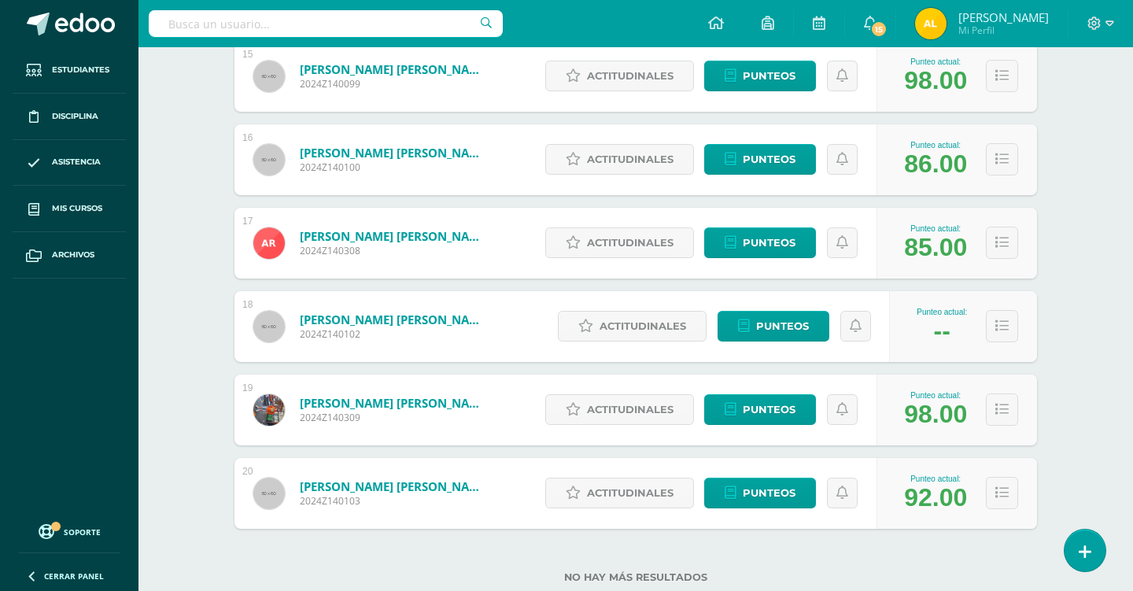
scroll to position [1510, 0]
